Goal: Book appointment/travel/reservation

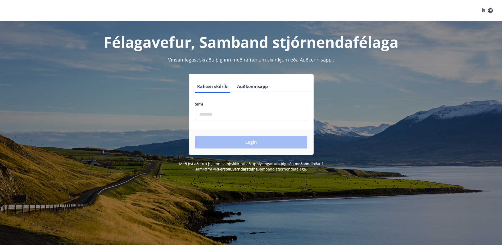
click at [224, 111] on input "phone" at bounding box center [251, 114] width 112 height 13
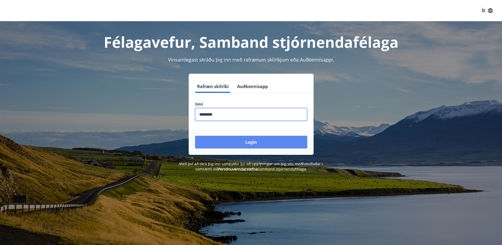
type input "********"
click at [255, 142] on button "Login" at bounding box center [251, 142] width 112 height 13
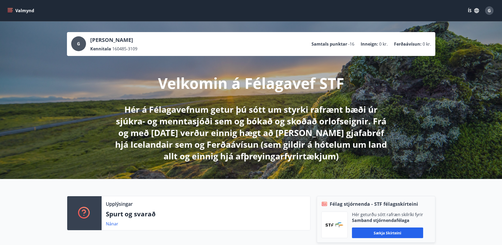
click at [12, 10] on icon "menu" at bounding box center [9, 10] width 5 height 5
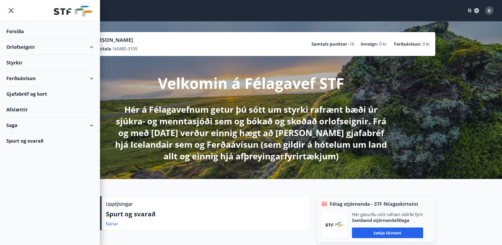
click at [21, 44] on div "Orlofseignir" at bounding box center [49, 47] width 87 height 16
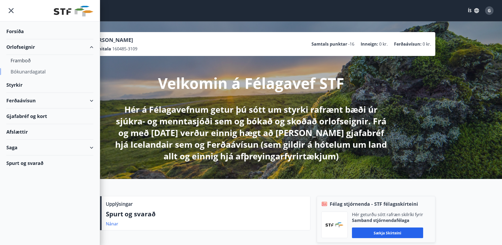
click at [25, 71] on div "Bókunardagatal" at bounding box center [50, 71] width 79 height 11
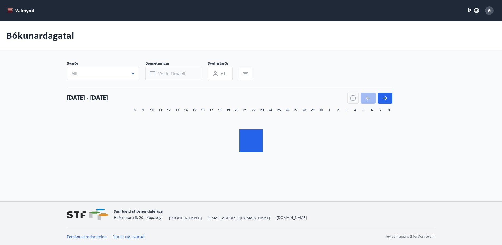
click at [161, 75] on span "Veldu tímabil" at bounding box center [171, 74] width 27 height 6
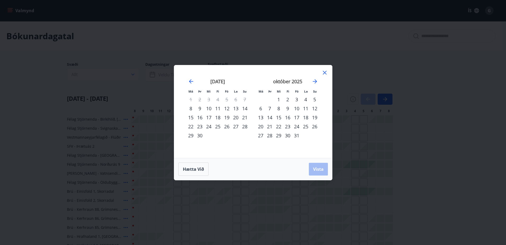
click at [287, 116] on div "16" at bounding box center [287, 117] width 9 height 9
click at [287, 117] on div "16" at bounding box center [287, 117] width 9 height 9
click at [196, 167] on span "Hætta við" at bounding box center [193, 169] width 21 height 6
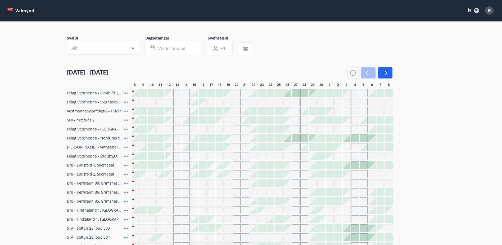
scroll to position [26, 0]
click at [384, 72] on icon "button" at bounding box center [385, 72] width 6 height 6
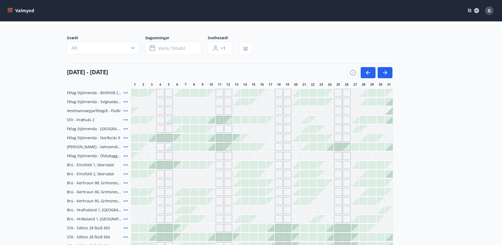
drag, startPoint x: 258, startPoint y: 107, endPoint x: 256, endPoint y: 121, distance: 13.9
drag, startPoint x: 256, startPoint y: 121, endPoint x: 249, endPoint y: 69, distance: 52.2
click at [249, 69] on div "01 október - 31 október" at bounding box center [230, 70] width 326 height 15
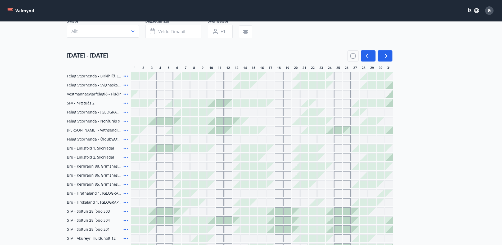
scroll to position [55, 0]
